Goal: Transaction & Acquisition: Purchase product/service

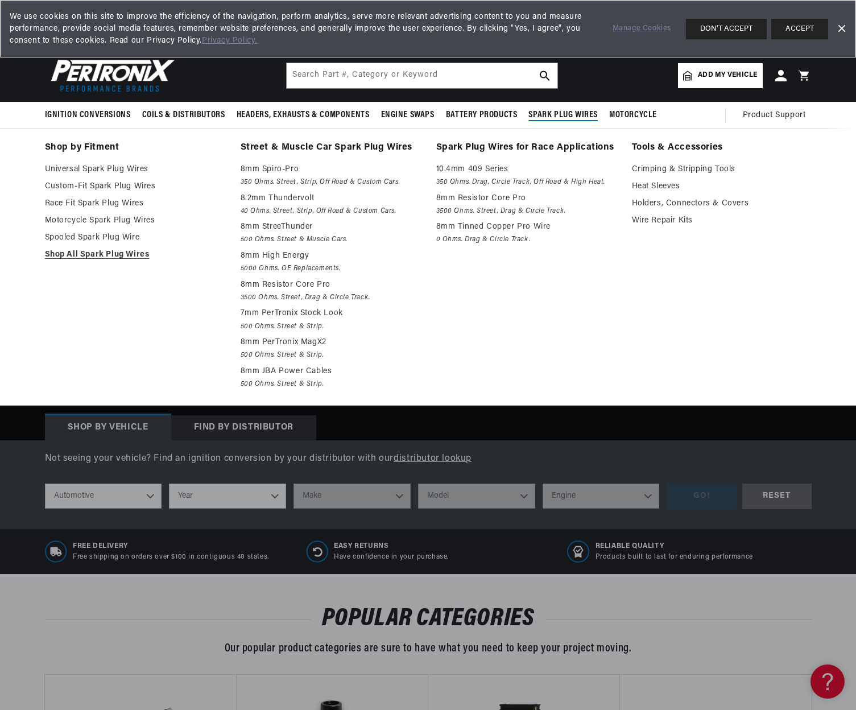
scroll to position [0, 345]
click at [665, 172] on link "Crimping & Stripping Tools" at bounding box center [722, 170] width 180 height 14
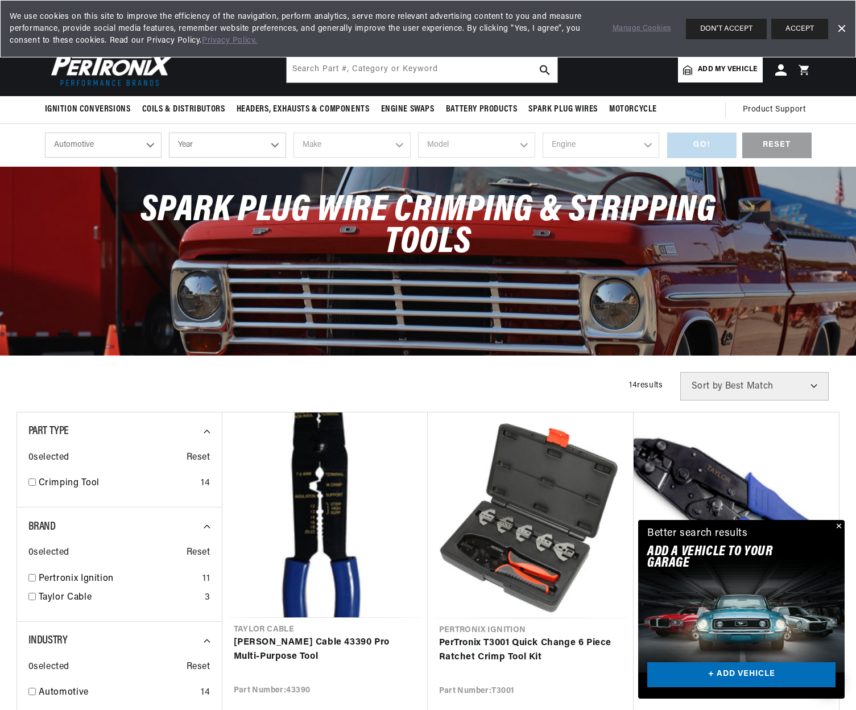
scroll to position [0, 345]
click at [838, 524] on button "Close" at bounding box center [838, 527] width 14 height 14
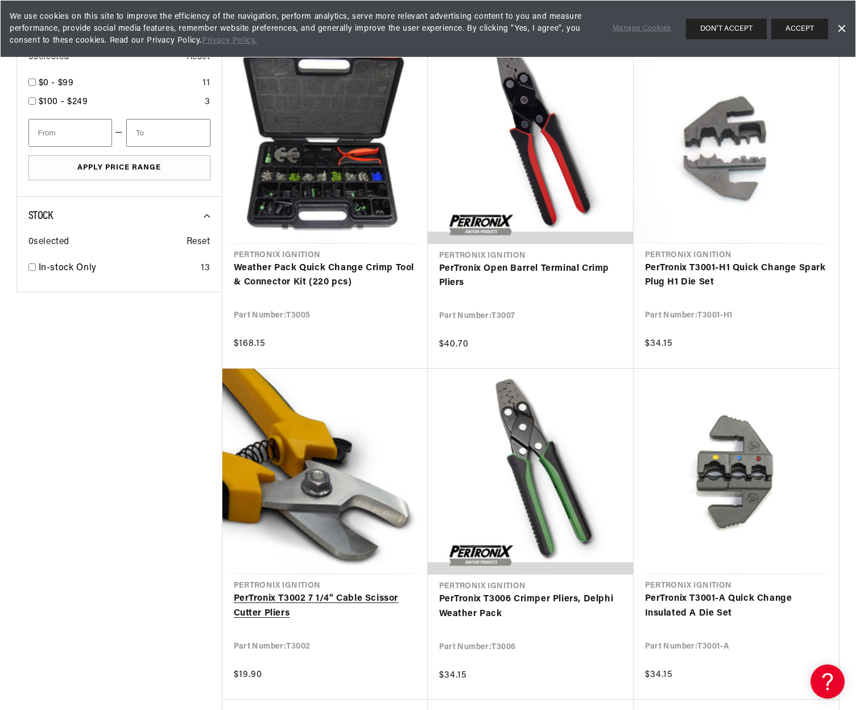
scroll to position [0, 0]
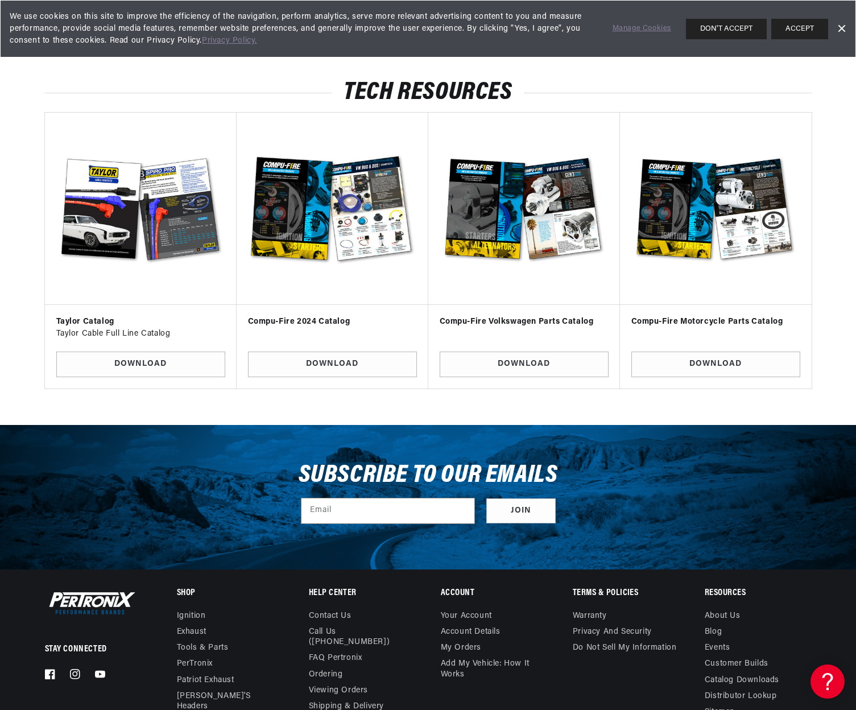
scroll to position [0, 345]
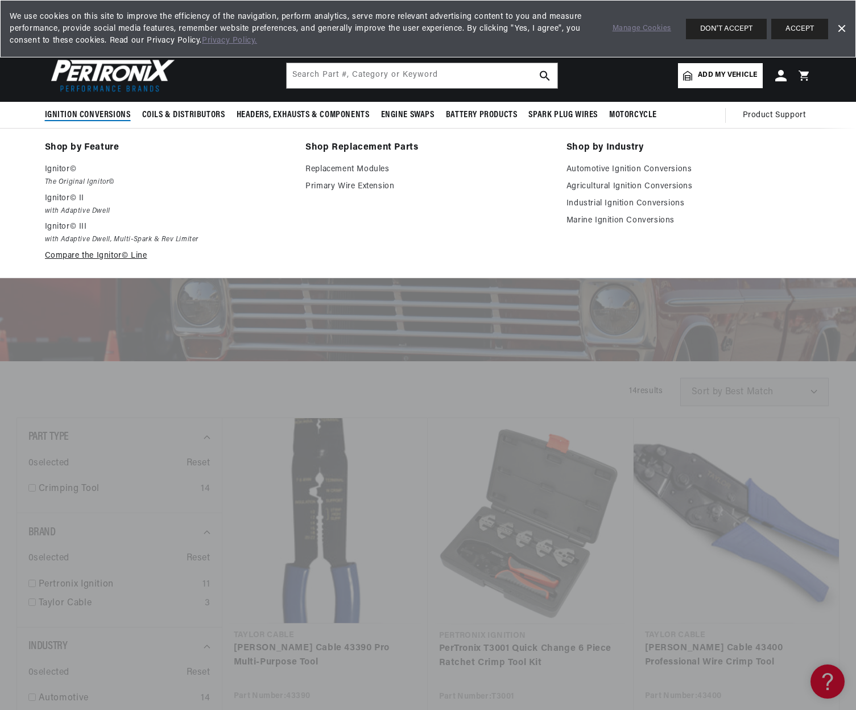
click at [92, 253] on link "Compare the Ignitor© Line" at bounding box center [167, 256] width 245 height 14
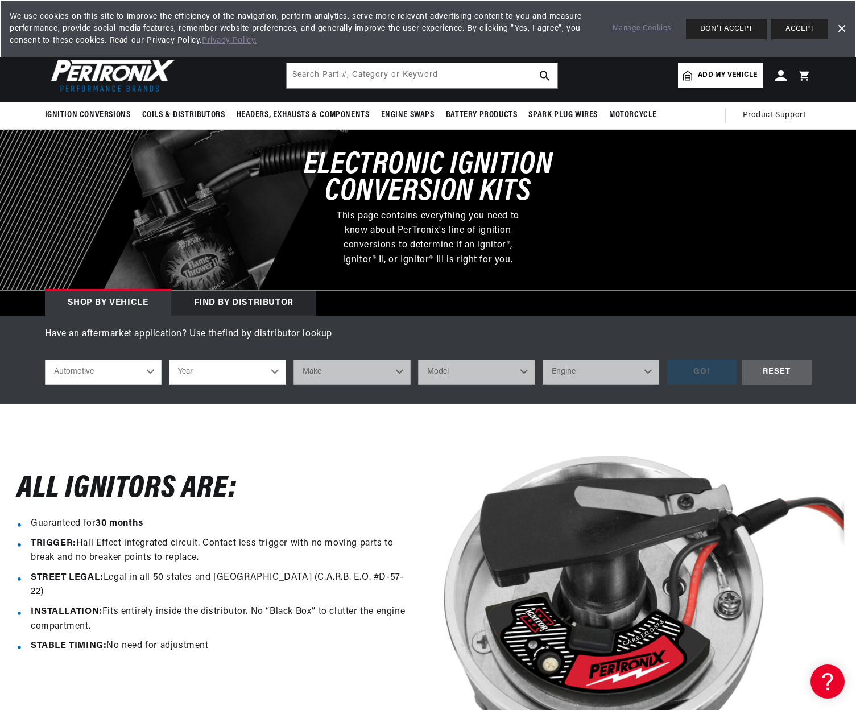
scroll to position [0, 345]
select select "1971"
select select "Volkswagen"
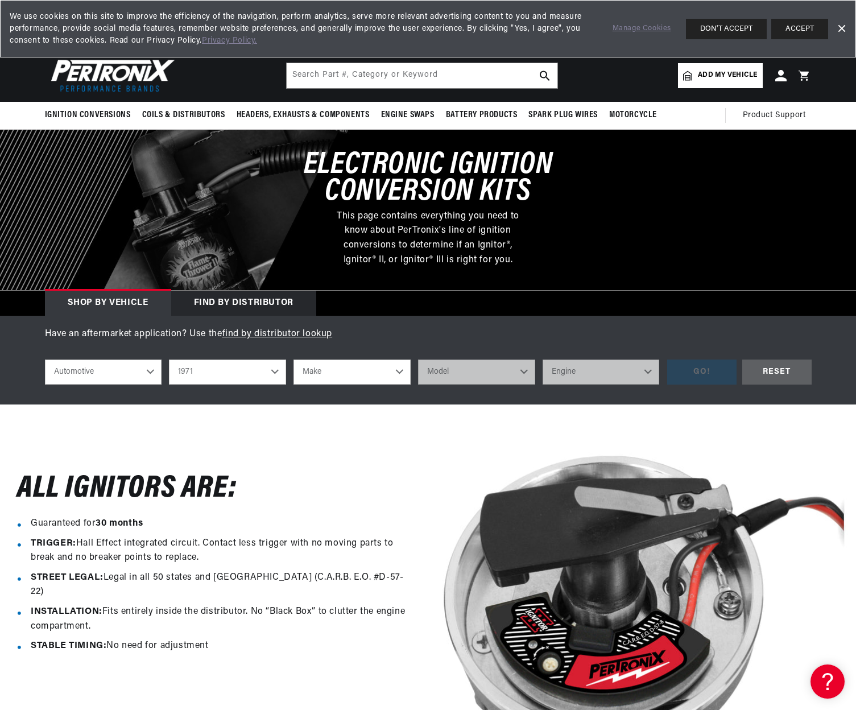
select select "Volkswagen"
select select "Beetle"
select select "1.6L"
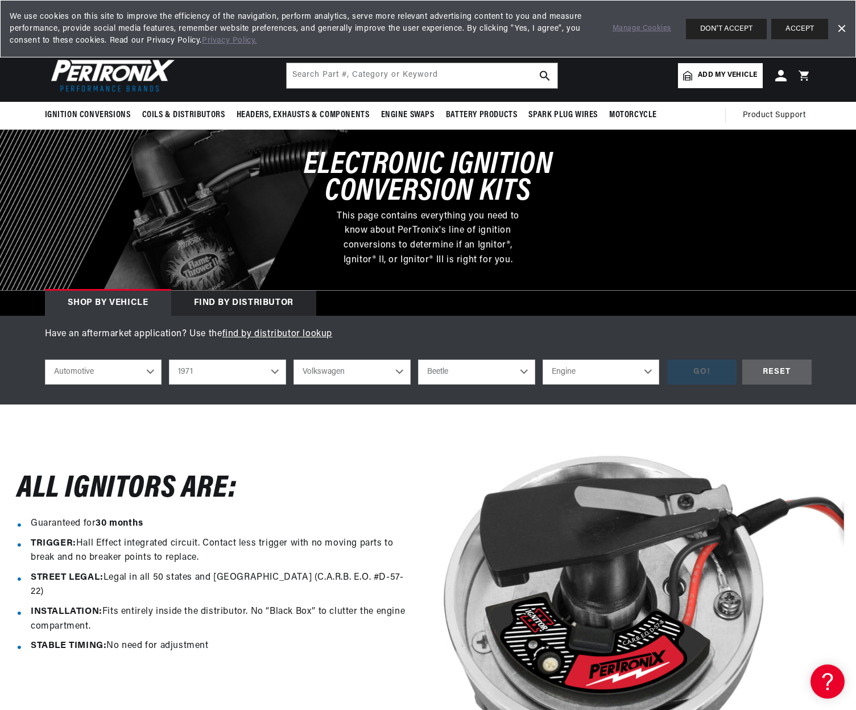
select select "1.6L"
click at [700, 375] on div "GO!" at bounding box center [701, 373] width 69 height 26
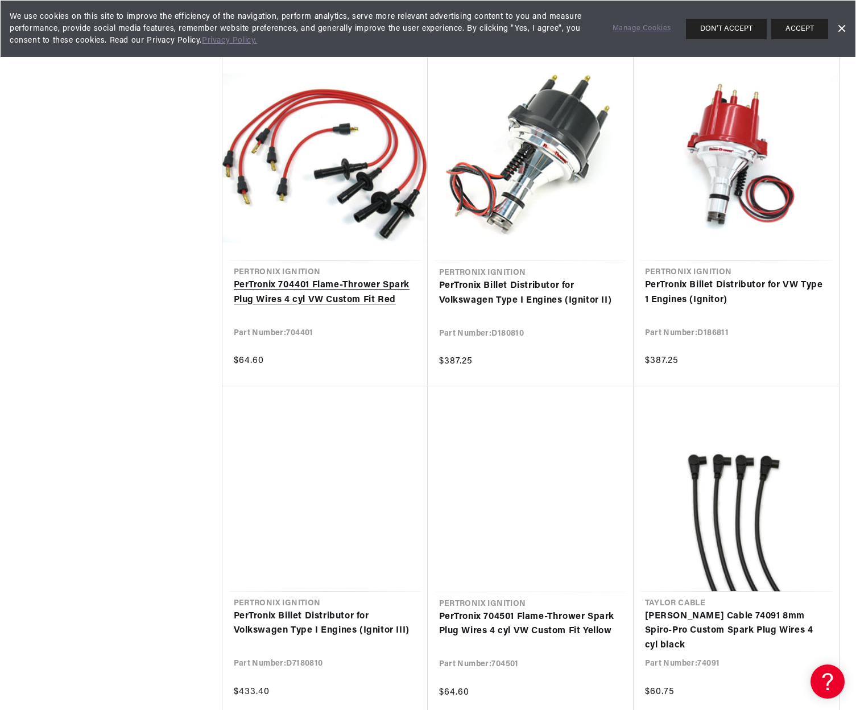
scroll to position [1608, 1]
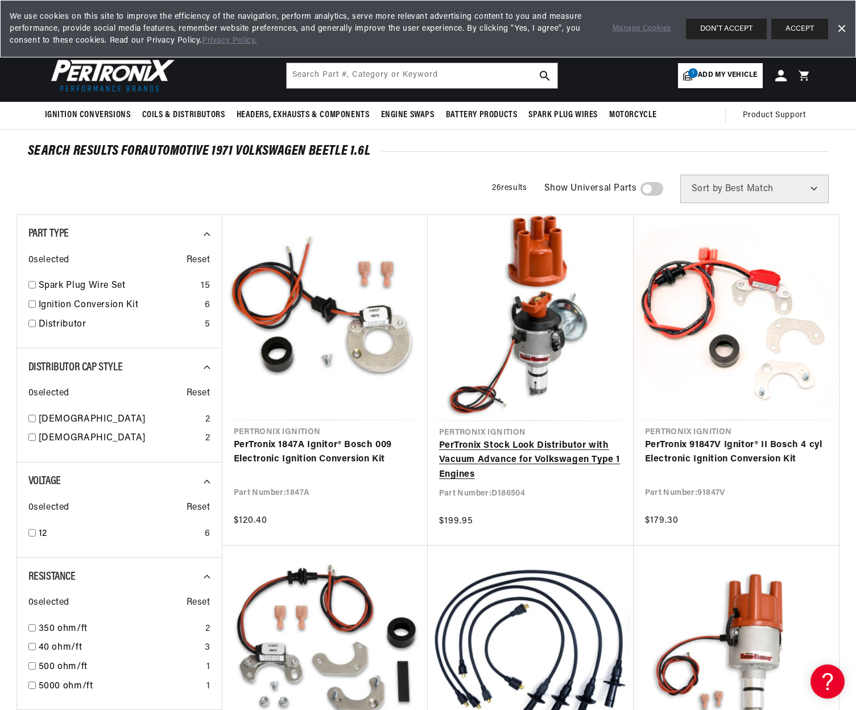
click at [457, 471] on link "PerTronix Stock Look Distributor with Vacuum Advance for Volkswagen Type 1 Engi…" at bounding box center [530, 461] width 183 height 44
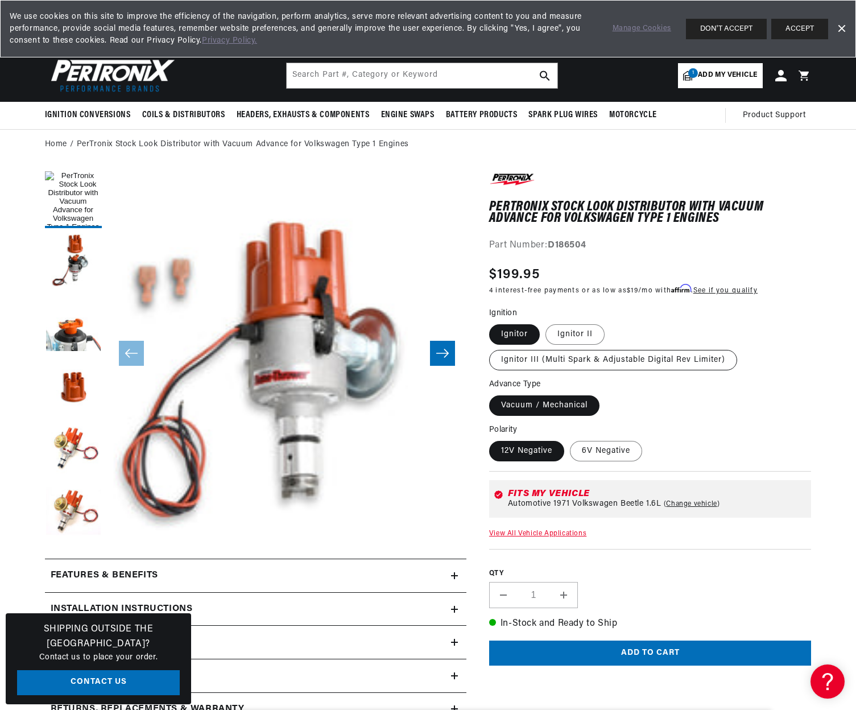
click at [570, 354] on label "Ignitor III (Multi Spark & Adjustable Digital Rev Limiter)" at bounding box center [613, 360] width 248 height 20
click at [611, 323] on input "Ignitor III (Multi Spark & Adjustable Digital Rev Limiter)" at bounding box center [611, 322] width 1 height 1
radio input "true"
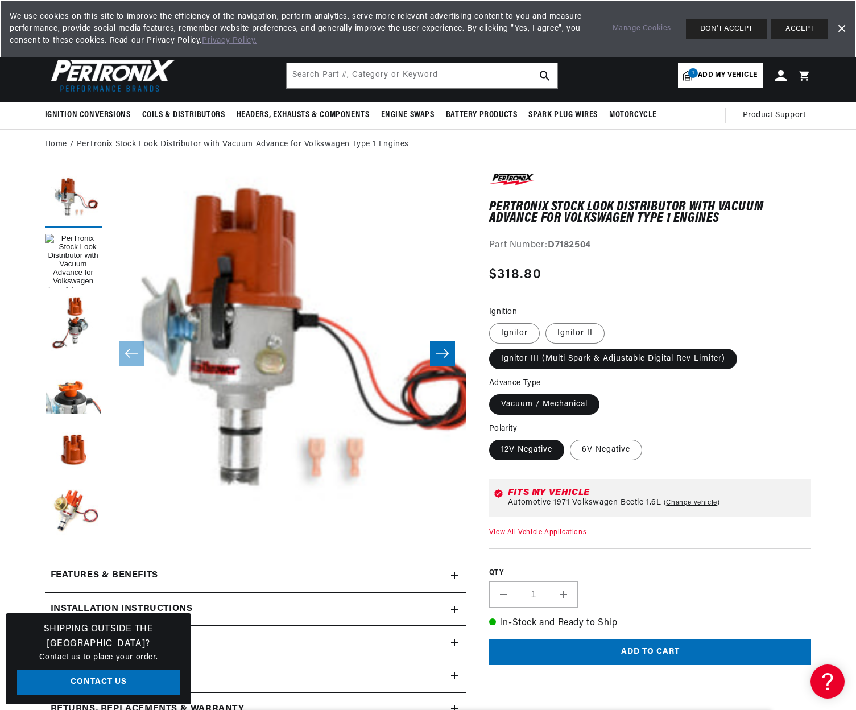
scroll to position [0, 345]
click at [563, 403] on label "Vacuum / Mechanical" at bounding box center [544, 404] width 110 height 20
click at [493, 393] on input "Vacuum / Mechanical" at bounding box center [492, 392] width 1 height 1
click at [555, 402] on label "Vacuum / Mechanical" at bounding box center [544, 404] width 110 height 20
click at [493, 393] on input "Vacuum / Mechanical" at bounding box center [492, 392] width 1 height 1
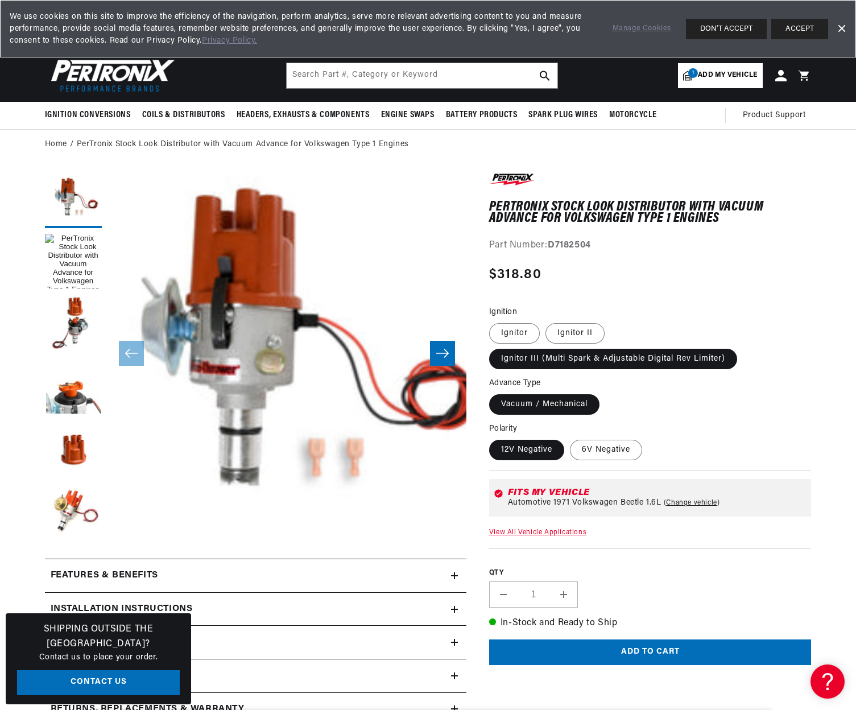
scroll to position [0, 0]
click at [510, 398] on label "Vacuum / Mechanical" at bounding box center [544, 404] width 110 height 20
click at [493, 393] on input "Vacuum / Mechanical" at bounding box center [492, 392] width 1 height 1
click at [567, 400] on label "Vacuum / Mechanical" at bounding box center [544, 404] width 110 height 20
click at [493, 393] on input "Vacuum / Mechanical" at bounding box center [492, 392] width 1 height 1
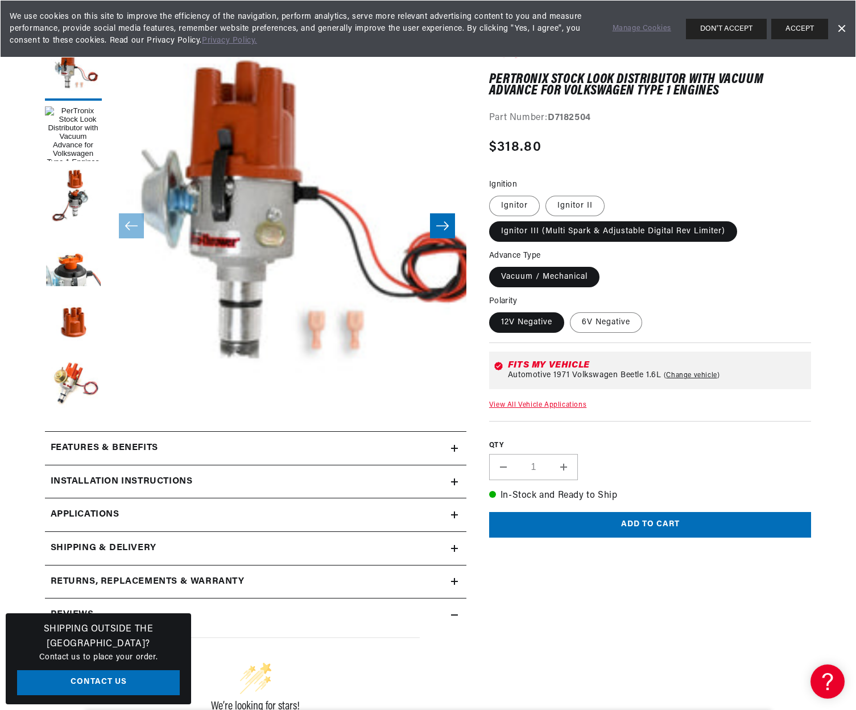
click at [68, 604] on summary "Reviews" at bounding box center [256, 615] width 422 height 33
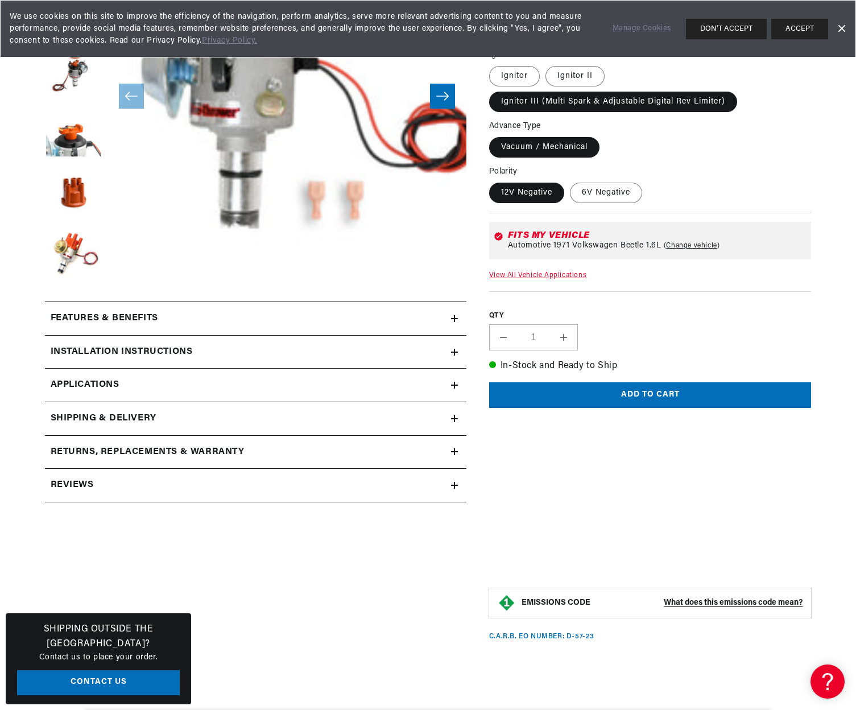
scroll to position [265, 0]
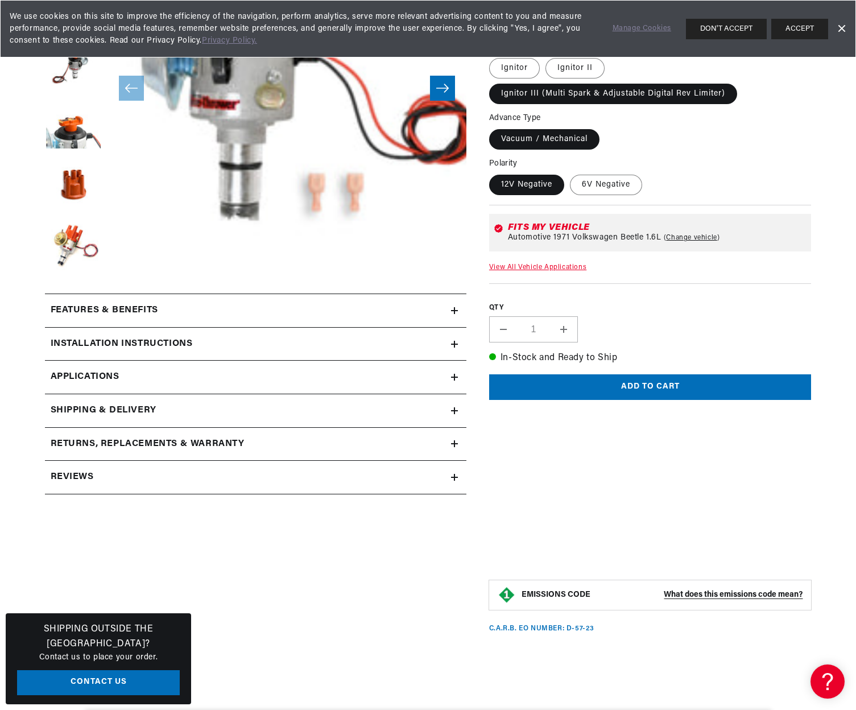
click at [449, 474] on div "Reviews" at bounding box center [248, 477] width 406 height 15
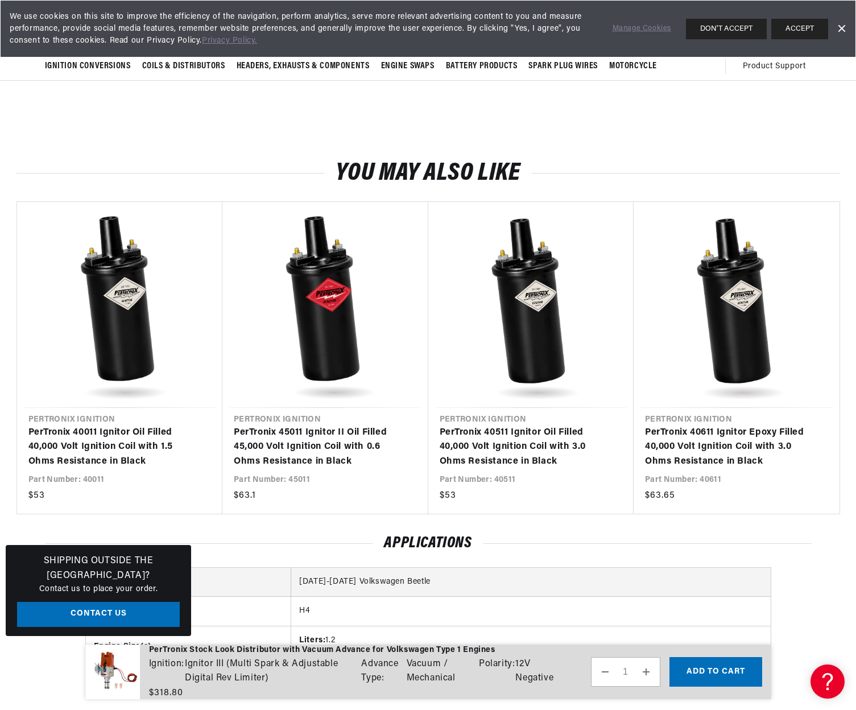
scroll to position [0, 345]
